Goal: Transaction & Acquisition: Purchase product/service

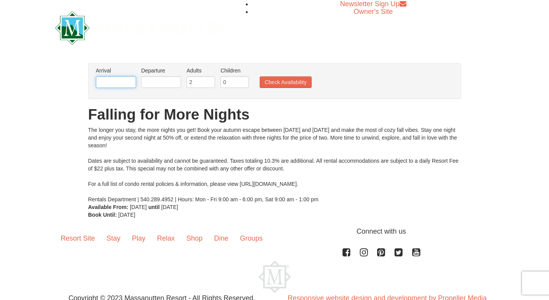
click at [125, 77] on input "text" at bounding box center [116, 82] width 40 height 12
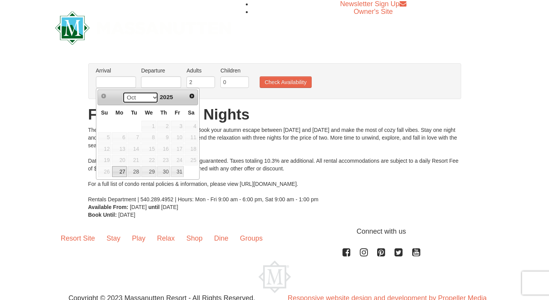
click at [151, 100] on select "Oct Nov" at bounding box center [140, 98] width 36 height 12
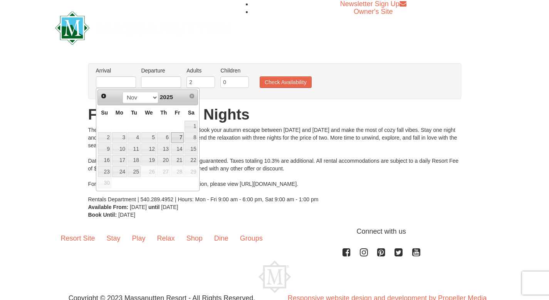
click at [181, 136] on link "7" at bounding box center [177, 137] width 13 height 11
type input "11/07/2025"
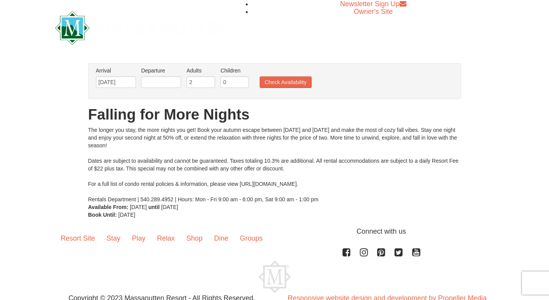
click at [171, 75] on li "Departure Please format dates MM/DD/YYYY Please format dates MM/DD/YYYY" at bounding box center [161, 79] width 44 height 25
click at [170, 82] on input "text" at bounding box center [161, 82] width 40 height 12
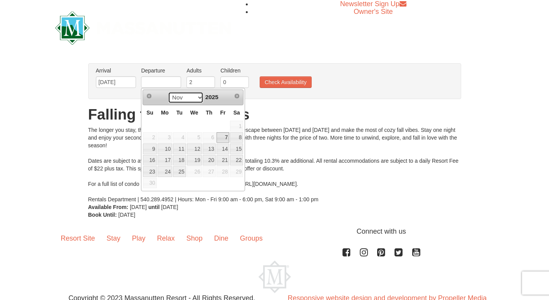
click at [199, 97] on select "Nov" at bounding box center [186, 98] width 36 height 12
click at [150, 147] on link "9" at bounding box center [149, 148] width 13 height 11
type input "11/09/2025"
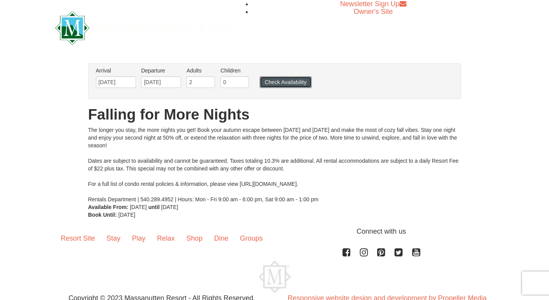
click at [270, 85] on button "Check Availability" at bounding box center [286, 82] width 52 height 12
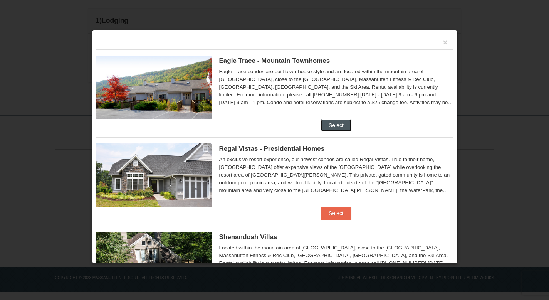
click at [335, 124] on button "Select" at bounding box center [336, 125] width 30 height 12
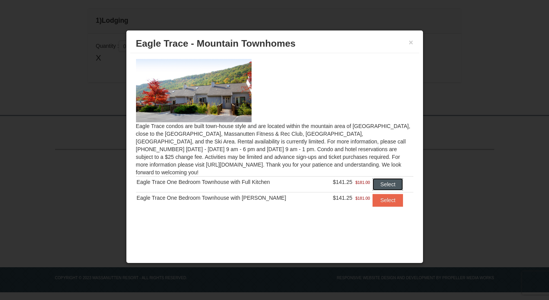
click at [387, 178] on button "Select" at bounding box center [387, 184] width 30 height 12
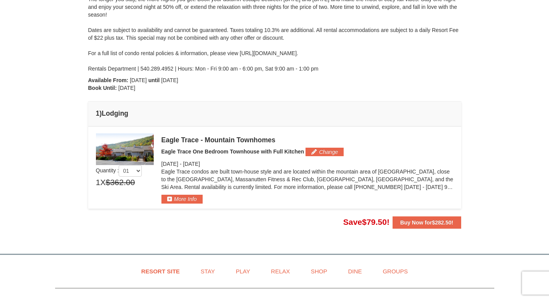
scroll to position [122, 0]
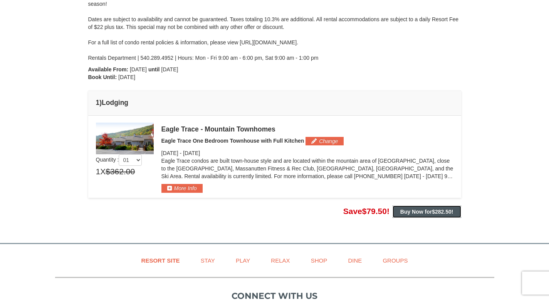
click at [430, 208] on strong "Buy Now for $282.50 !" at bounding box center [426, 211] width 53 height 6
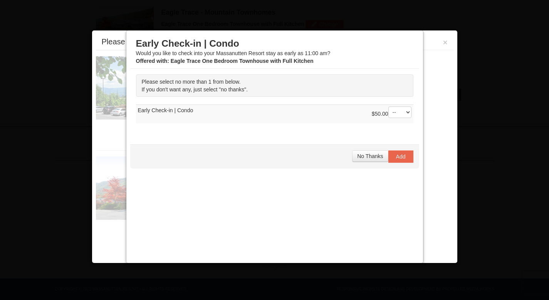
scroll to position [245, 0]
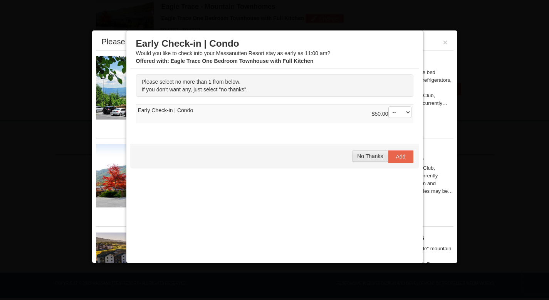
click at [365, 156] on span "No Thanks" at bounding box center [370, 156] width 26 height 6
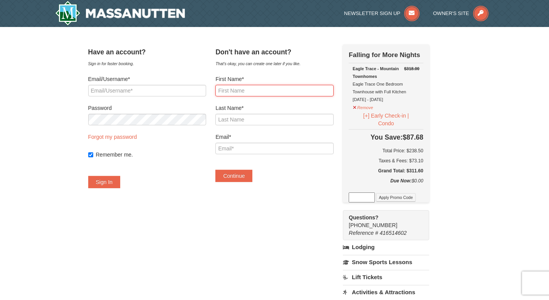
click at [271, 87] on input "First Name*" at bounding box center [274, 91] width 118 height 12
type input "m"
type input "Maggie"
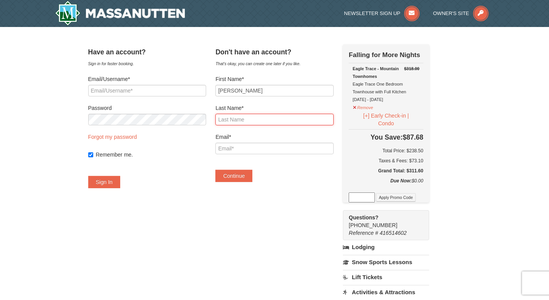
click at [258, 123] on input "Last Name*" at bounding box center [274, 120] width 118 height 12
type input "Sutphin"
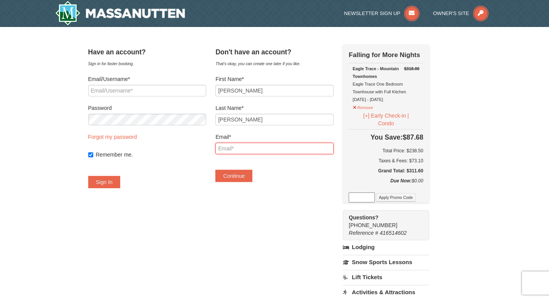
click at [257, 152] on input "Email*" at bounding box center [274, 148] width 118 height 12
type input "[EMAIL_ADDRESS][DOMAIN_NAME]"
click at [236, 256] on div "Have an account? Sign in for faster booking. Email/Username* Password Forgot my…" at bounding box center [274, 235] width 373 height 382
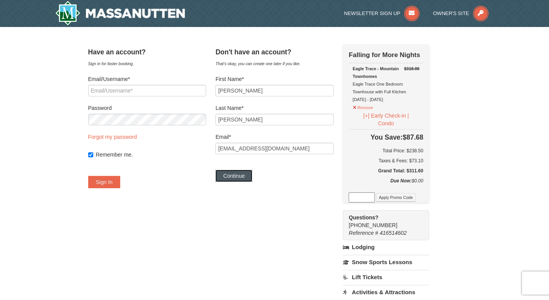
click at [246, 179] on button "Continue" at bounding box center [233, 175] width 37 height 12
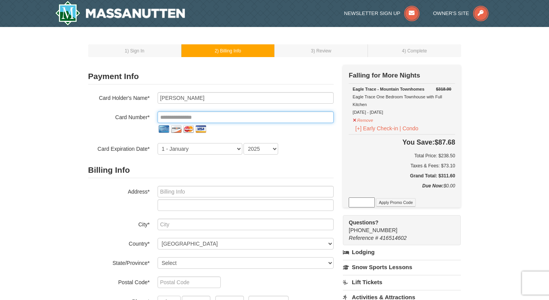
click at [212, 114] on input "tel" at bounding box center [245, 117] width 176 height 12
click at [196, 118] on input "tel" at bounding box center [245, 117] width 176 height 12
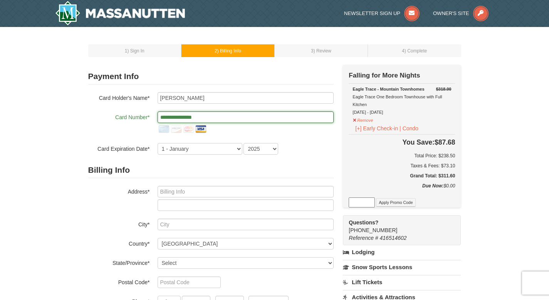
type input "**********"
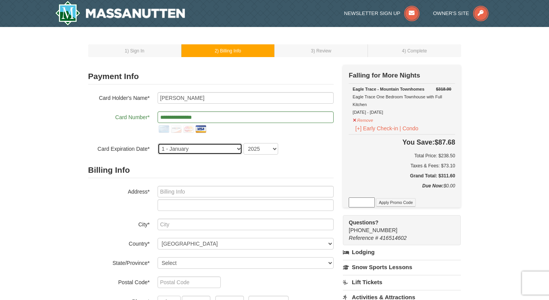
click at [172, 147] on select "1 - [DATE] - [DATE] - [DATE] - [DATE] - [DATE] - [DATE] - [DATE] - [DATE] - [DA…" at bounding box center [199, 149] width 85 height 12
select select "3"
click at [157, 143] on select "1 - [DATE] - [DATE] - [DATE] - [DATE] - [DATE] - [DATE] - [DATE] - [DATE] - [DA…" at bounding box center [199, 149] width 85 height 12
click at [253, 143] on select "2025 2026 2027 2028 2029 2030 2031 2032 2033 2034" at bounding box center [260, 149] width 35 height 12
select select "2026"
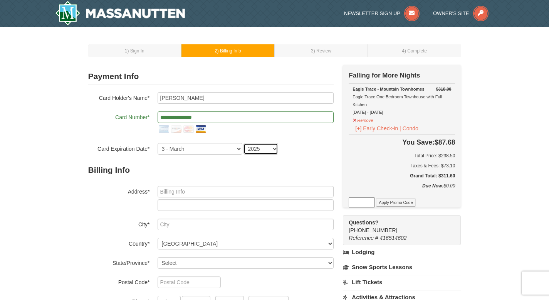
click at [243, 143] on select "2025 2026 2027 2028 2029 2030 2031 2032 2033 2034" at bounding box center [260, 149] width 35 height 12
click at [209, 159] on form "**********" at bounding box center [210, 208] width 245 height 278
click at [193, 196] on input "text" at bounding box center [245, 192] width 176 height 12
click at [195, 192] on input "text" at bounding box center [245, 192] width 176 height 12
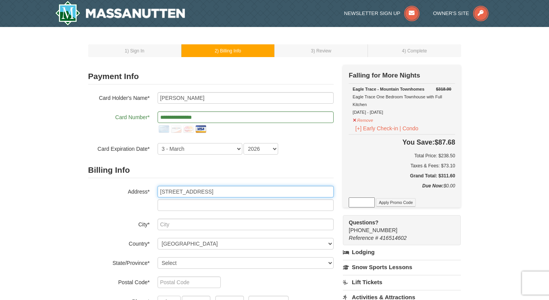
type input "[STREET_ADDRESS]"
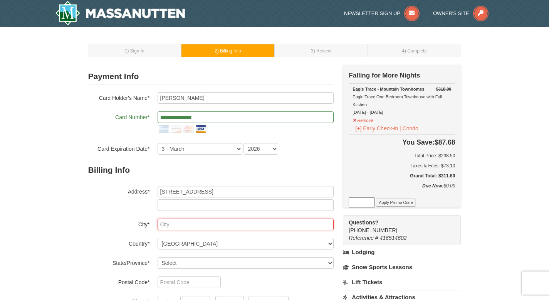
click at [190, 226] on input "text" at bounding box center [245, 224] width 176 height 12
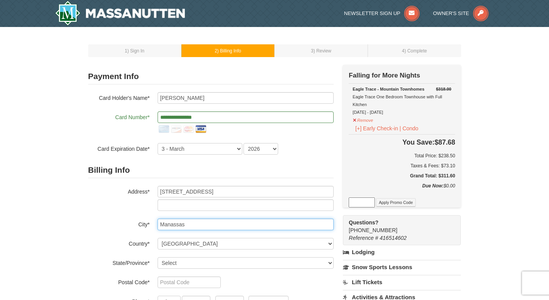
type input "Manassas"
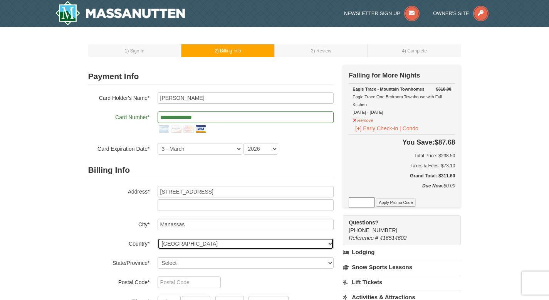
click at [187, 243] on select "----- Select ------ [GEOGRAPHIC_DATA] [GEOGRAPHIC_DATA] [GEOGRAPHIC_DATA] [GEOG…" at bounding box center [245, 244] width 176 height 12
click at [157, 238] on select "----- Select ------ [GEOGRAPHIC_DATA] [GEOGRAPHIC_DATA] [GEOGRAPHIC_DATA] [GEOG…" at bounding box center [245, 244] width 176 height 12
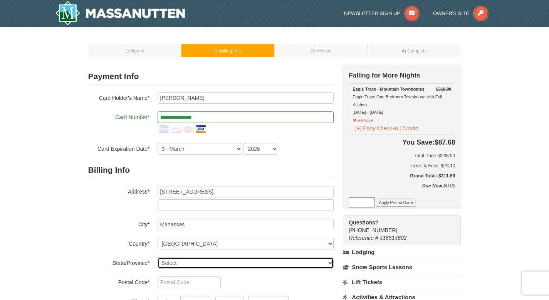
click at [166, 258] on select "Select [US_STATE] [US_STATE] [US_STATE] [US_STATE] [US_STATE] [US_STATE] [US_ST…" at bounding box center [245, 263] width 176 height 12
select select "VA"
click at [157, 257] on select "Select Alabama Alaska American Samoa Arizona Arkansas California Colorado Conne…" at bounding box center [245, 263] width 176 height 12
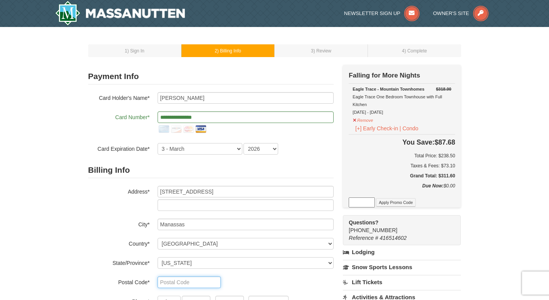
click at [173, 280] on input "text" at bounding box center [188, 282] width 63 height 12
type input "20110"
click at [81, 238] on div "1 ) Sign In 2 ) Billing Info 3 ) Review ) Complete ×" at bounding box center [274, 238] width 388 height 407
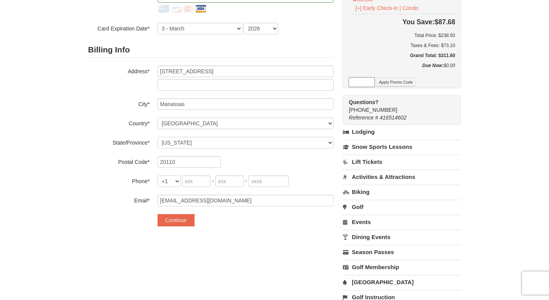
scroll to position [123, 0]
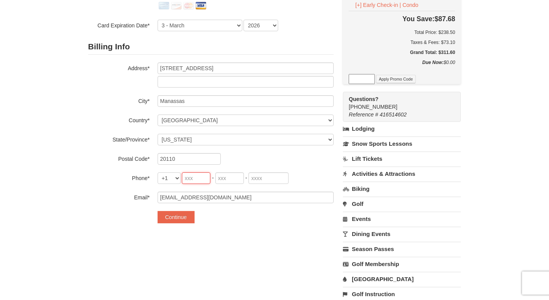
click at [200, 179] on input "tel" at bounding box center [196, 178] width 28 height 12
type input "703"
click at [221, 181] on input "tel" at bounding box center [229, 178] width 28 height 12
type input "424"
click at [271, 179] on input "tel" at bounding box center [268, 178] width 40 height 12
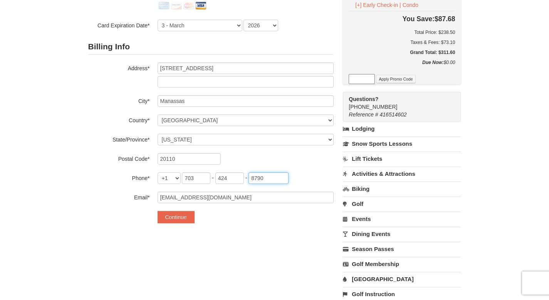
type input "8790"
click at [251, 242] on div "**********" at bounding box center [274, 124] width 373 height 367
click at [183, 216] on button "Continue" at bounding box center [175, 217] width 37 height 12
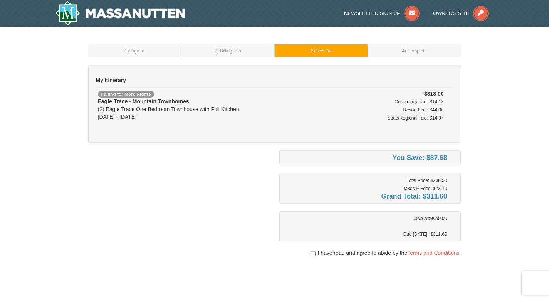
click at [496, 138] on div "1 ) Sign In 2 ) Billing Info 3 ) Review ) Complete ×" at bounding box center [274, 189] width 549 height 324
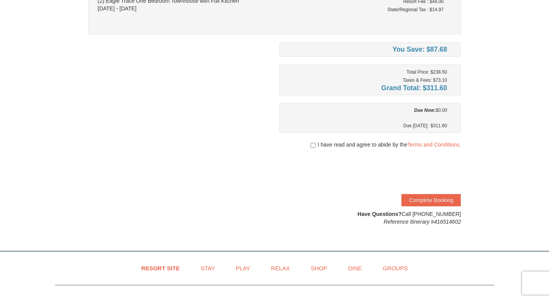
scroll to position [110, 0]
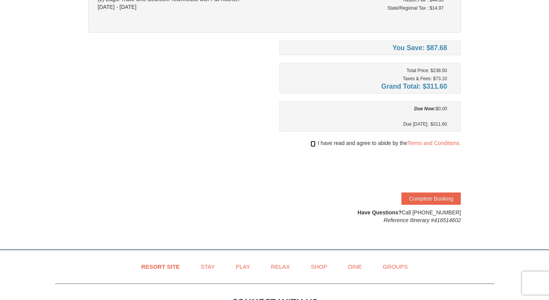
click at [311, 142] on input "checkbox" at bounding box center [312, 144] width 5 height 6
checkbox input "true"
click at [260, 203] on div "You Save: $87.68 Total Price: $238.50 Taxes & Fees: $73.10 Grand Total: $311.60…" at bounding box center [274, 131] width 373 height 183
click at [430, 196] on button "Complete Booking" at bounding box center [430, 198] width 59 height 12
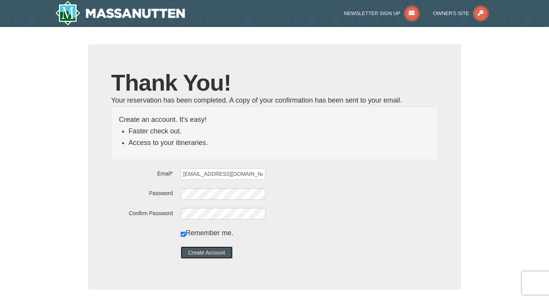
click at [218, 248] on button "Create Account" at bounding box center [207, 252] width 52 height 12
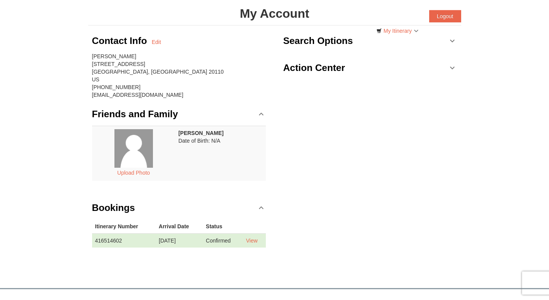
scroll to position [39, 0]
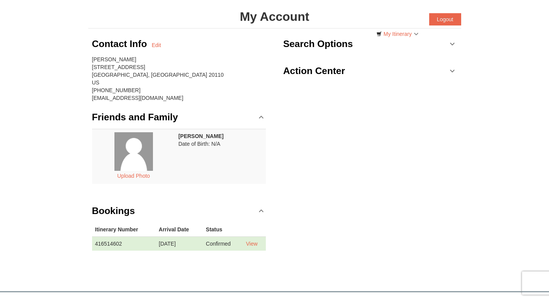
click at [209, 148] on td "Maggie Sutphin Date of Birth: N/A" at bounding box center [220, 156] width 90 height 55
click at [261, 114] on link "Friends and Family" at bounding box center [179, 117] width 174 height 23
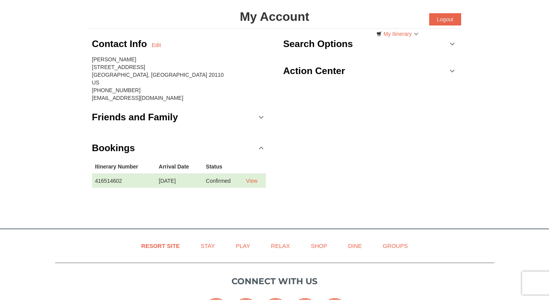
click at [261, 114] on link "Friends and Family" at bounding box center [179, 117] width 174 height 23
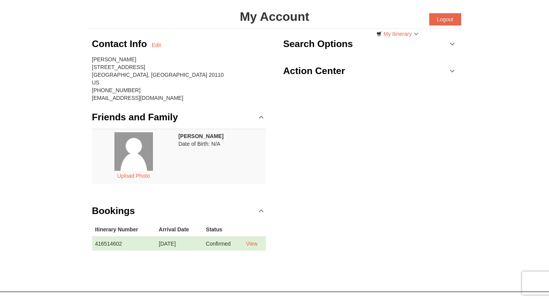
click at [452, 44] on link "Search Options" at bounding box center [370, 43] width 174 height 23
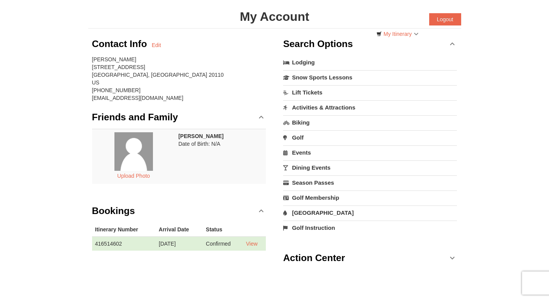
click at [452, 44] on link "Search Options" at bounding box center [370, 43] width 174 height 23
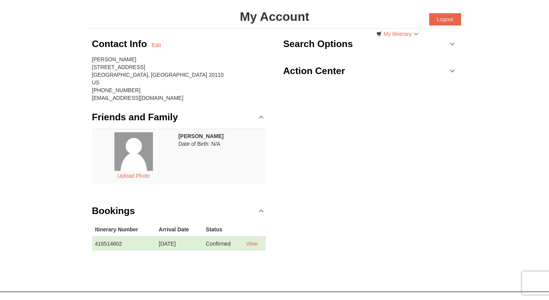
click at [452, 66] on link "Action Center" at bounding box center [370, 70] width 174 height 23
click at [417, 32] on link "My Itinerary" at bounding box center [397, 34] width 52 height 12
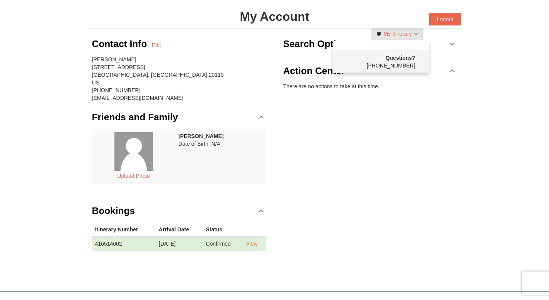
click at [394, 44] on li "Questions? 1-540-289-9441" at bounding box center [381, 56] width 96 height 32
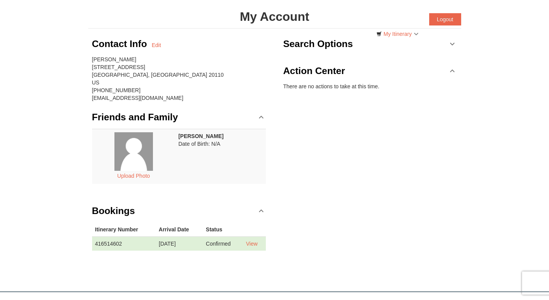
click at [364, 159] on div "Contact Info Edit Maggie Sutphin 10256 Racquet Cir Manassas, VA 20110 US (703) …" at bounding box center [274, 146] width 373 height 237
click at [367, 124] on div "Contact Info Edit Maggie Sutphin 10256 Racquet Cir Manassas, VA 20110 US (703) …" at bounding box center [274, 146] width 373 height 237
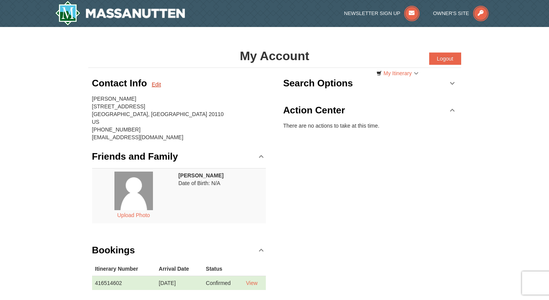
click at [157, 84] on link "Edit" at bounding box center [156, 84] width 9 height 8
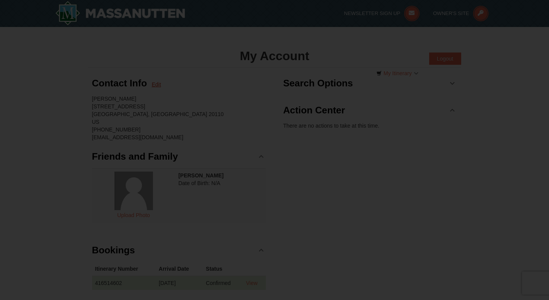
type input "Maggie"
type input "Sutphin"
type input "10256 Racquet Cir"
type input "Manassas"
type input "20110"
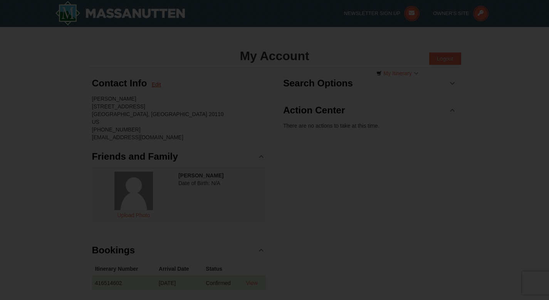
type input "703"
type input "424"
type input "8790"
type input "navysealab19@gmail.com"
select select "VA"
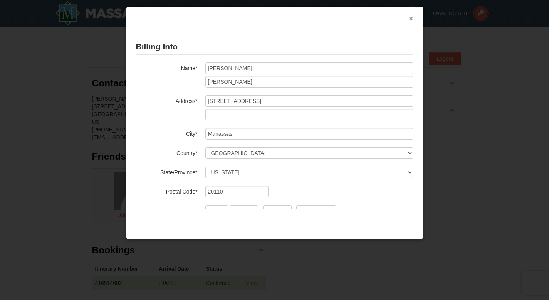
click at [410, 17] on button "×" at bounding box center [411, 19] width 5 height 8
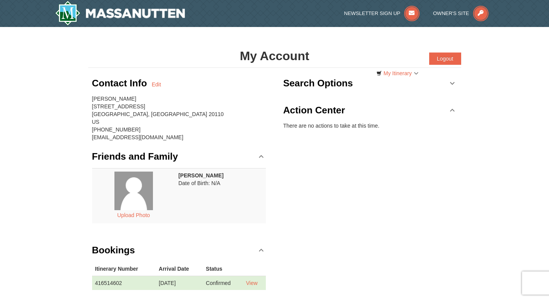
click at [161, 83] on div "Contact Info Edit" at bounding box center [179, 83] width 174 height 23
click at [159, 84] on link "Edit" at bounding box center [156, 84] width 9 height 8
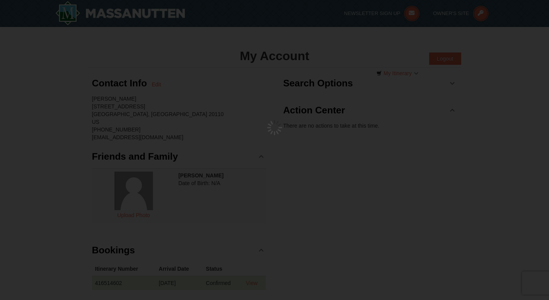
type input "Maggie"
type input "Sutphin"
type input "10256 Racquet Cir"
type input "Manassas"
type input "20110"
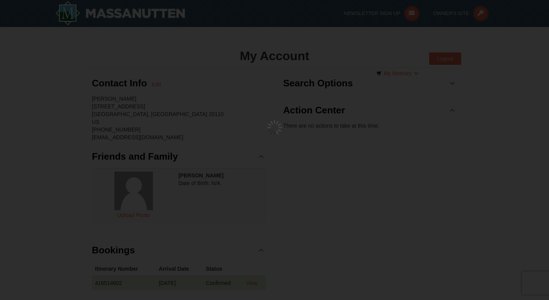
type input "703"
type input "424"
type input "8790"
type input "navysealab19@gmail.com"
select select "VA"
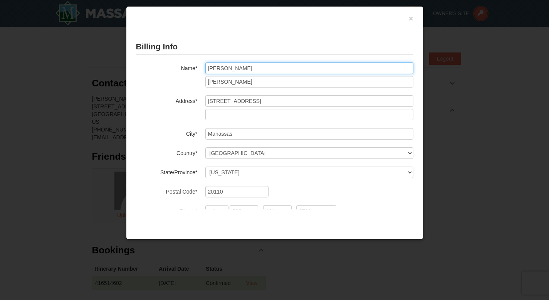
click at [251, 71] on input "Maggie" at bounding box center [309, 68] width 208 height 12
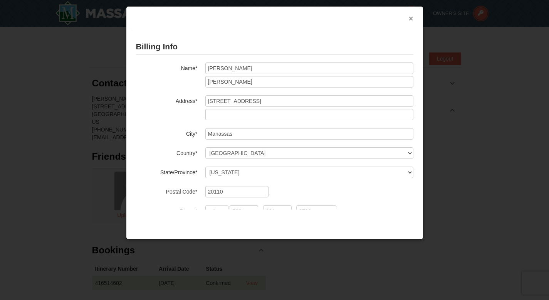
click at [412, 20] on button "×" at bounding box center [411, 19] width 5 height 8
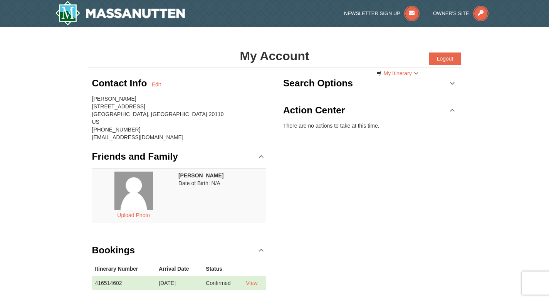
click at [328, 157] on div "Contact Info Edit Maggie Sutphin 10256 Racquet Cir Manassas, VA 20110 US (703) …" at bounding box center [274, 186] width 373 height 237
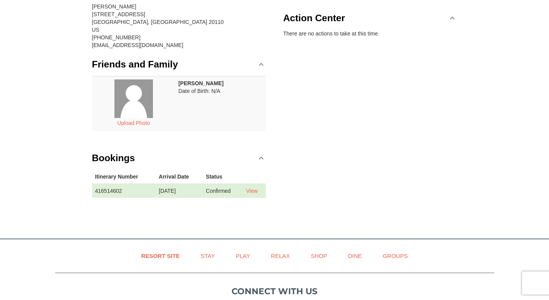
scroll to position [92, 0]
click at [254, 189] on link "View" at bounding box center [252, 190] width 12 height 6
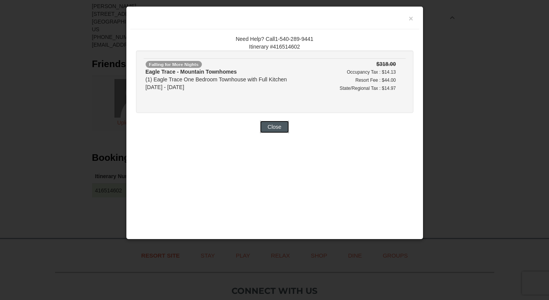
click at [273, 128] on button "Close" at bounding box center [274, 127] width 29 height 12
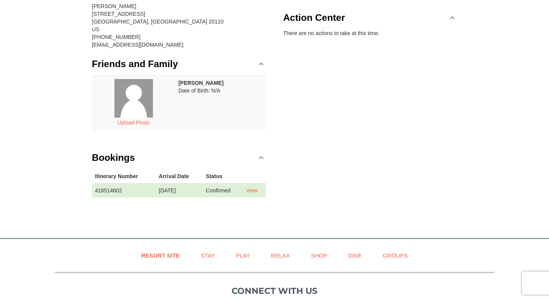
click at [318, 99] on div "Contact Info Edit Maggie Sutphin 10256 Racquet Cir Manassas, VA 20110 US (703) …" at bounding box center [274, 93] width 373 height 237
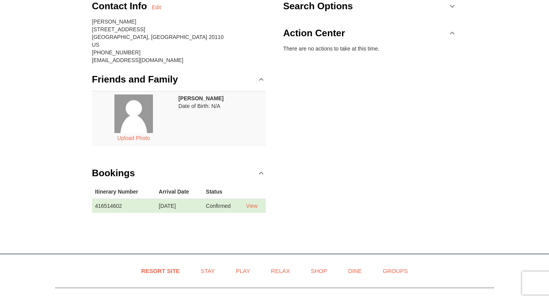
scroll to position [46, 0]
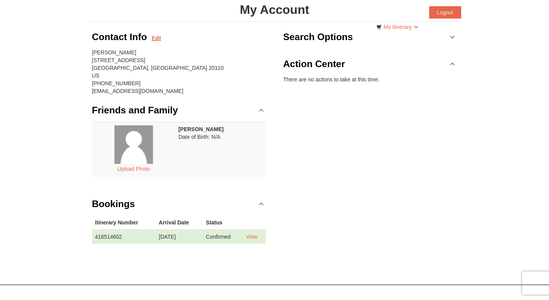
click at [156, 37] on link "Edit" at bounding box center [156, 38] width 9 height 8
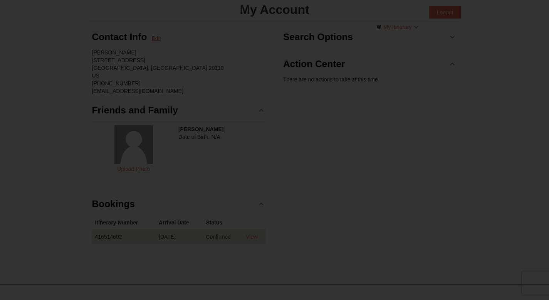
type input "Maggie"
type input "Sutphin"
type input "10256 Racquet Cir"
type input "Manassas"
type input "20110"
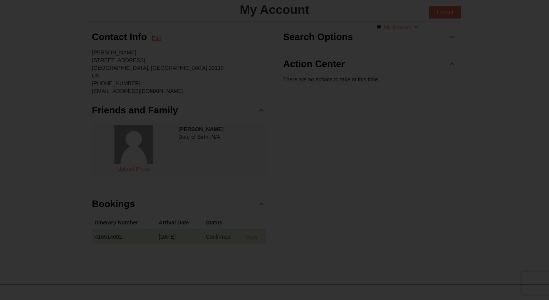
type input "703"
type input "424"
type input "8790"
type input "navysealab19@gmail.com"
select select "VA"
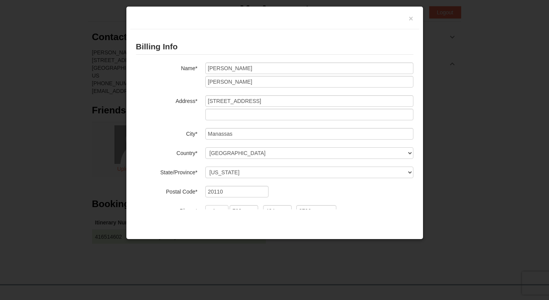
scroll to position [54, 0]
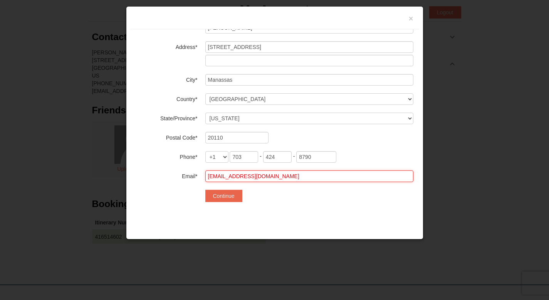
drag, startPoint x: 298, startPoint y: 175, endPoint x: 147, endPoint y: 175, distance: 150.6
click at [147, 175] on div "Email* navysealab19@gmail.com" at bounding box center [274, 176] width 277 height 12
type input "[EMAIL_ADDRESS][DOMAIN_NAME]"
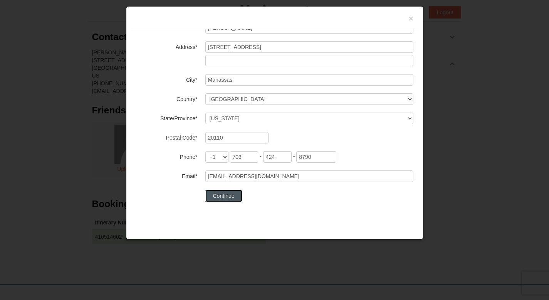
click at [229, 191] on button "Continue" at bounding box center [223, 195] width 37 height 12
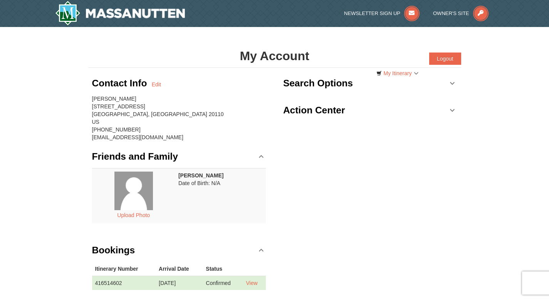
click at [362, 209] on div "Contact Info Edit Maggie Sutphin 10256 Racquet Cir Manassas, VA 20110 US (703) …" at bounding box center [274, 186] width 373 height 237
click at [399, 193] on div "Contact Info Edit Maggie Sutphin 10256 Racquet Cir Manassas, VA 20110 US (703) …" at bounding box center [274, 186] width 373 height 237
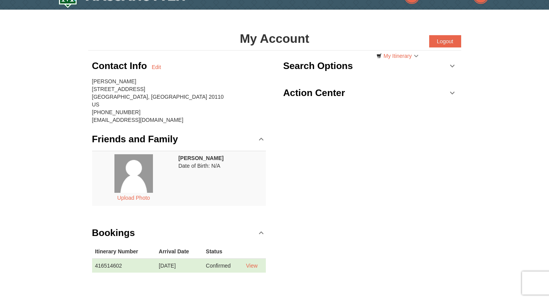
scroll to position [31, 0]
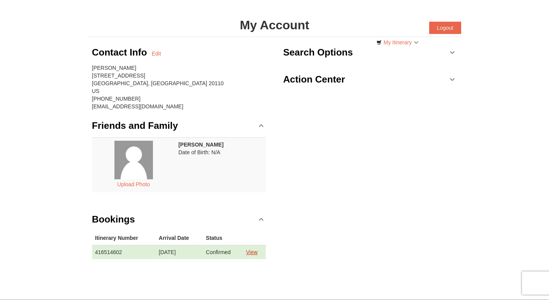
click at [253, 251] on link "View" at bounding box center [252, 252] width 12 height 6
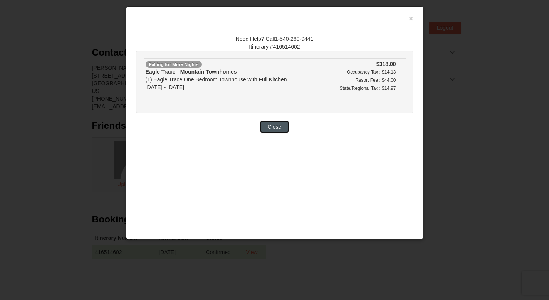
click at [280, 124] on button "Close" at bounding box center [274, 127] width 29 height 12
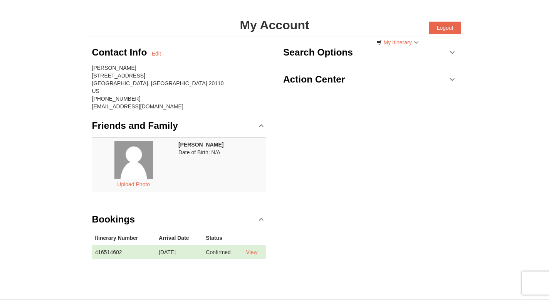
click at [357, 148] on div "Contact Info Edit Maggie Sutphin 10256 Racquet Cir Manassas, VA 20110 US (703) …" at bounding box center [274, 155] width 373 height 237
click at [407, 41] on link "My Itinerary" at bounding box center [397, 43] width 52 height 12
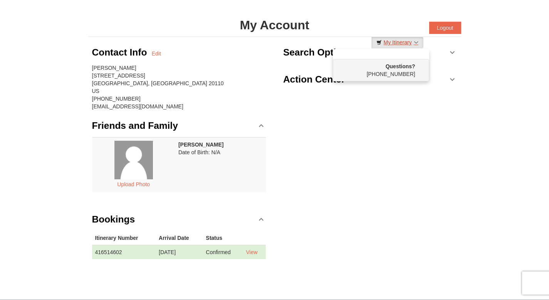
click at [407, 41] on link "My Itinerary" at bounding box center [397, 43] width 52 height 12
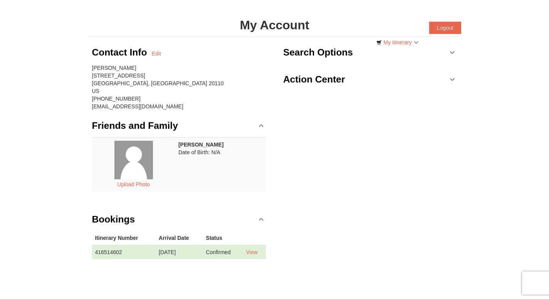
click at [191, 149] on td "[PERSON_NAME] Date of Birth: N/A" at bounding box center [220, 164] width 90 height 55
click at [141, 127] on h3 "Friends and Family" at bounding box center [135, 125] width 86 height 15
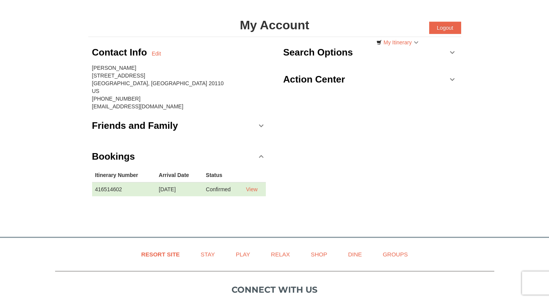
click at [141, 127] on h3 "Friends and Family" at bounding box center [135, 125] width 86 height 15
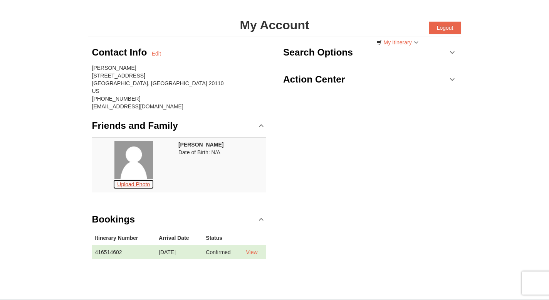
click at [137, 179] on button "Upload Photo" at bounding box center [133, 184] width 41 height 10
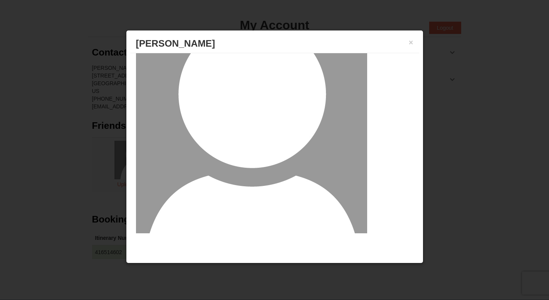
scroll to position [78, 0]
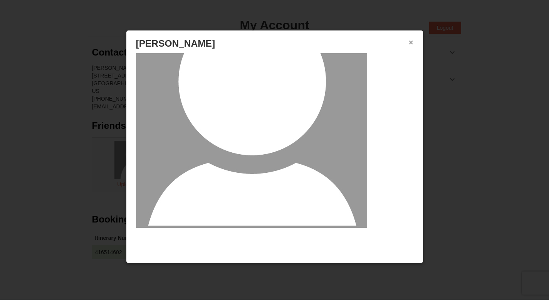
click at [409, 44] on button "×" at bounding box center [411, 43] width 5 height 8
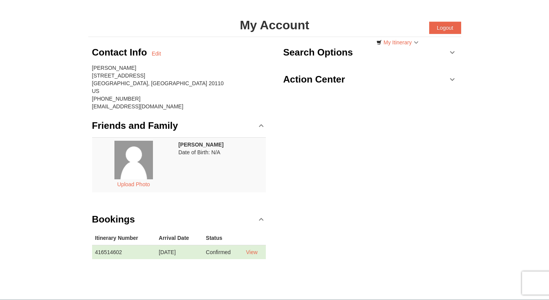
click at [387, 174] on div "Contact Info Edit Maggie Sutphin 10256 Racquet Cir Manassas, VA 20110 US (703) …" at bounding box center [274, 155] width 373 height 237
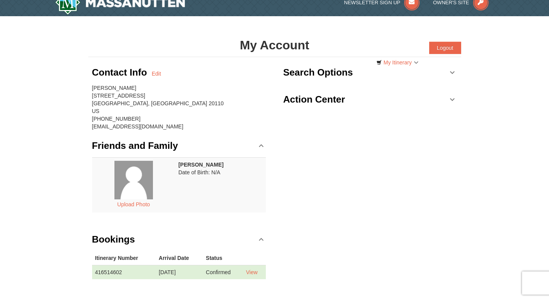
scroll to position [0, 0]
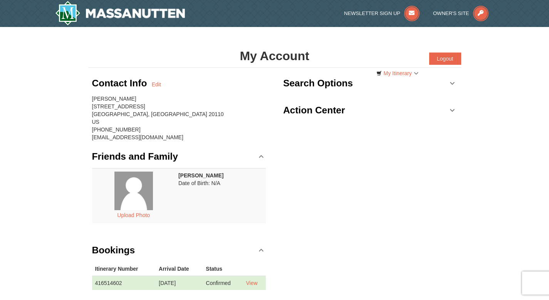
click at [338, 109] on h3 "Action Center" at bounding box center [314, 109] width 62 height 15
click at [441, 157] on div "Contact Info Edit Maggie Sutphin 10256 Racquet Cir Manassas, VA 20110 US (703) …" at bounding box center [274, 186] width 373 height 237
click at [444, 59] on button "Logout" at bounding box center [445, 58] width 32 height 12
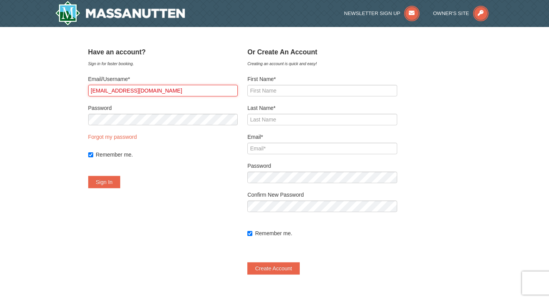
drag, startPoint x: 197, startPoint y: 94, endPoint x: 64, endPoint y: 100, distance: 132.6
click at [64, 100] on div "× ﻿ Have an account? Sign in for faster booking. Email/Username* navysealab19@g…" at bounding box center [274, 163] width 549 height 272
drag, startPoint x: 101, startPoint y: 90, endPoint x: 191, endPoint y: 96, distance: 90.3
click at [191, 96] on input "[EMAIL_ADDRESS][DOMAIN_NAME]" at bounding box center [163, 91] width 150 height 12
type input "[EMAIL_ADDRESS][DOMAIN_NAME]"
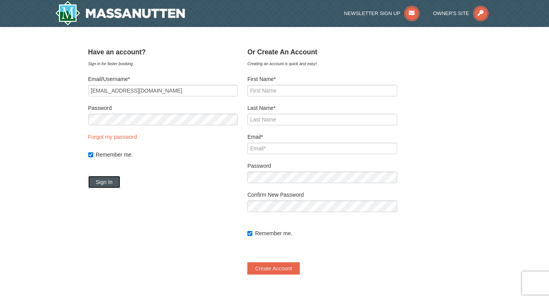
click at [114, 180] on button "Sign In" at bounding box center [104, 182] width 32 height 12
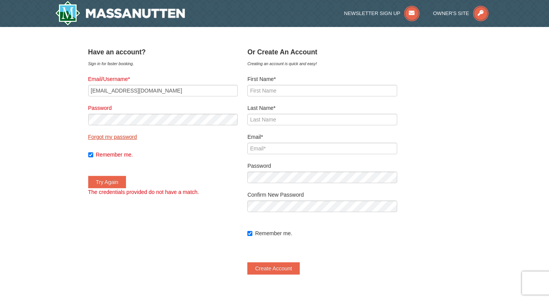
click at [129, 137] on link "Forgot my password" at bounding box center [112, 137] width 49 height 6
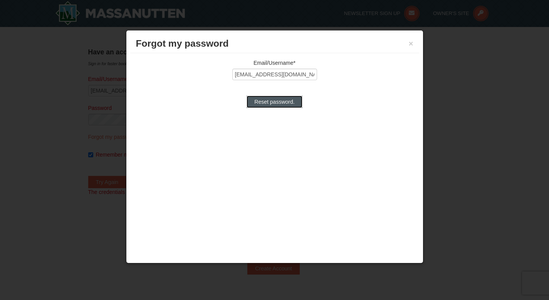
click at [281, 101] on input "Reset password." at bounding box center [273, 101] width 55 height 12
type input "Processing..."
type input "[EMAIL_ADDRESS][DOMAIN_NAME]"
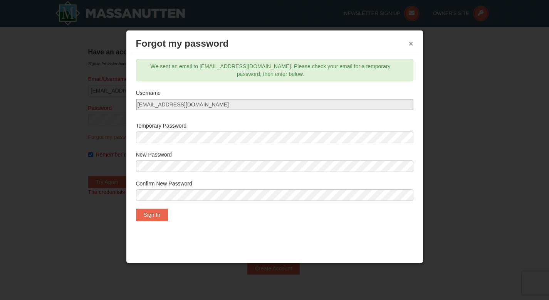
click at [412, 40] on button "×" at bounding box center [411, 44] width 5 height 8
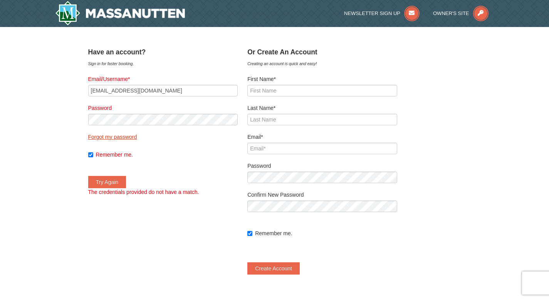
click at [137, 136] on link "Forgot my password" at bounding box center [112, 137] width 49 height 6
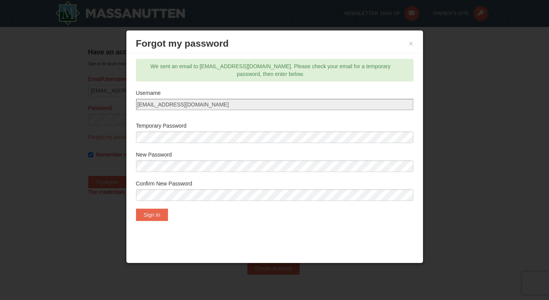
click at [155, 188] on div "Confirm New Password" at bounding box center [274, 191] width 277 height 25
click at [148, 214] on button "Sign In" at bounding box center [152, 214] width 32 height 12
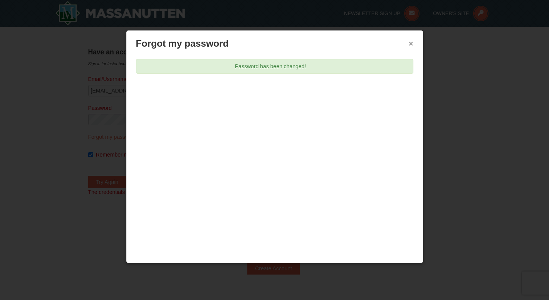
click at [411, 44] on button "×" at bounding box center [411, 44] width 5 height 8
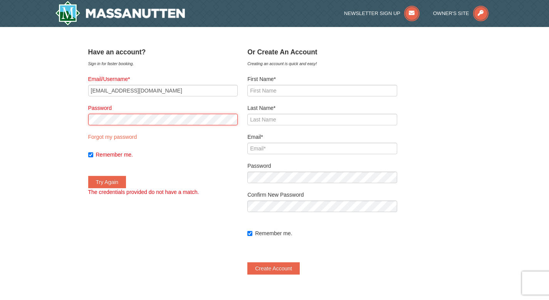
click at [69, 116] on div "× ﻿ Have an account? Sign in for faster booking. Email/Username* sutphinm97032@…" at bounding box center [274, 163] width 549 height 272
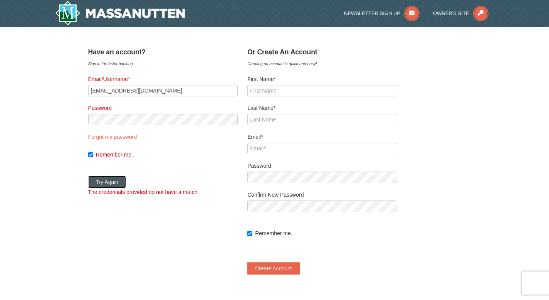
click at [116, 178] on button "Try Again" at bounding box center [107, 182] width 38 height 12
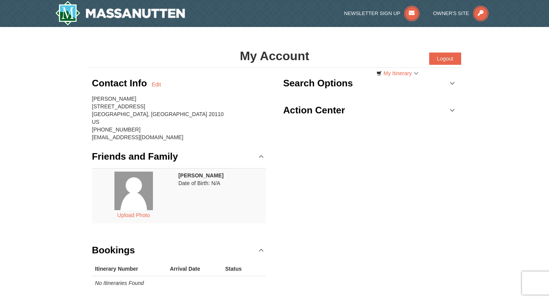
click at [347, 156] on div "Contact Info Edit [PERSON_NAME] [STREET_ADDRESS] [PHONE_NUMBER] [EMAIL_ADDRESS]…" at bounding box center [274, 186] width 373 height 237
click at [283, 50] on h1 "My Account" at bounding box center [274, 55] width 373 height 15
click at [334, 156] on div "Contact Info Edit [PERSON_NAME] [STREET_ADDRESS] [PHONE_NUMBER] [EMAIL_ADDRESS]…" at bounding box center [274, 186] width 373 height 237
click at [337, 82] on h3 "Search Options" at bounding box center [318, 82] width 70 height 15
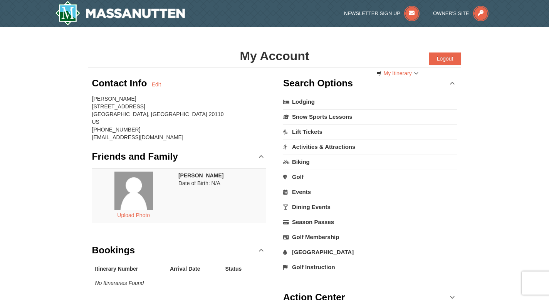
click at [296, 101] on link "Lodging" at bounding box center [370, 102] width 174 height 14
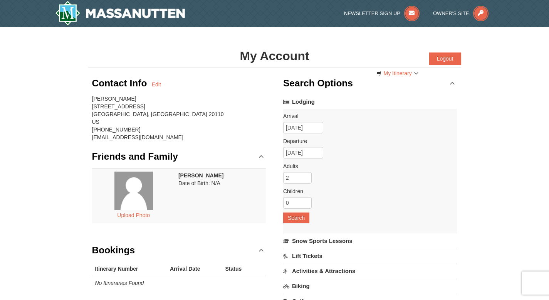
click at [318, 82] on h3 "Search Options" at bounding box center [318, 82] width 70 height 15
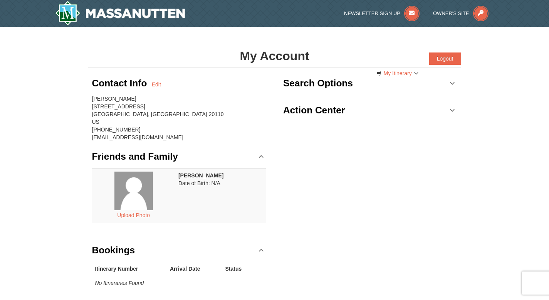
click at [327, 188] on div "Contact Info Edit [PERSON_NAME] [STREET_ADDRESS] [PHONE_NUMBER] [EMAIL_ADDRESS]…" at bounding box center [274, 186] width 373 height 237
click at [154, 85] on link "Edit" at bounding box center [156, 84] width 9 height 8
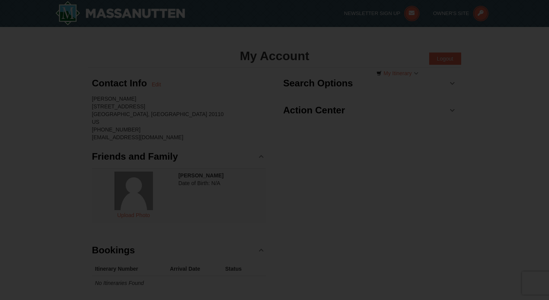
type input "Mark"
type input "[PERSON_NAME]"
type input "[STREET_ADDRESS]"
type input "Manassas"
type input "20110"
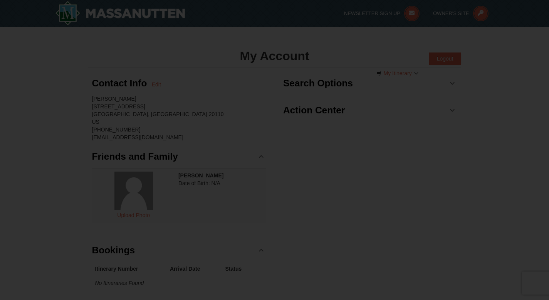
type input "703"
type input "801"
type input "2853"
type input "[EMAIL_ADDRESS][DOMAIN_NAME]"
select select "VA"
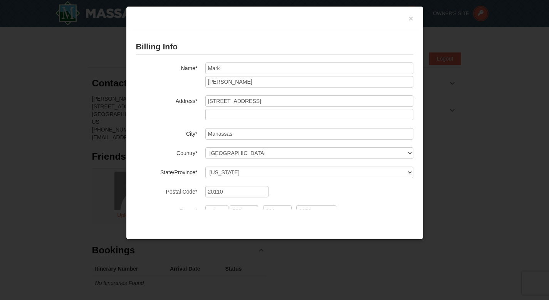
scroll to position [54, 0]
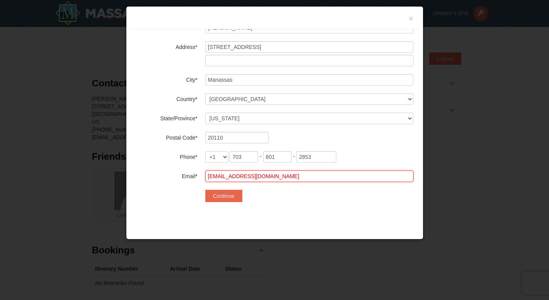
drag, startPoint x: 285, startPoint y: 174, endPoint x: 139, endPoint y: 173, distance: 146.7
click at [139, 173] on div "Email* [EMAIL_ADDRESS][DOMAIN_NAME]" at bounding box center [274, 176] width 277 height 12
type input "[EMAIL_ADDRESS][DOMAIN_NAME]"
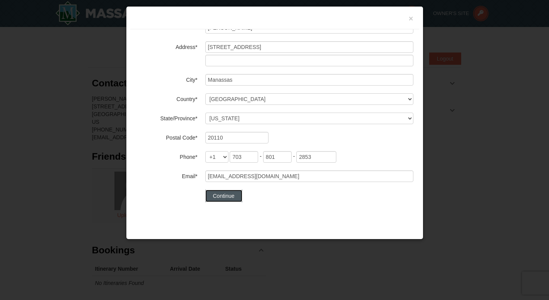
click at [223, 196] on button "Continue" at bounding box center [223, 195] width 37 height 12
